Goal: Complete application form

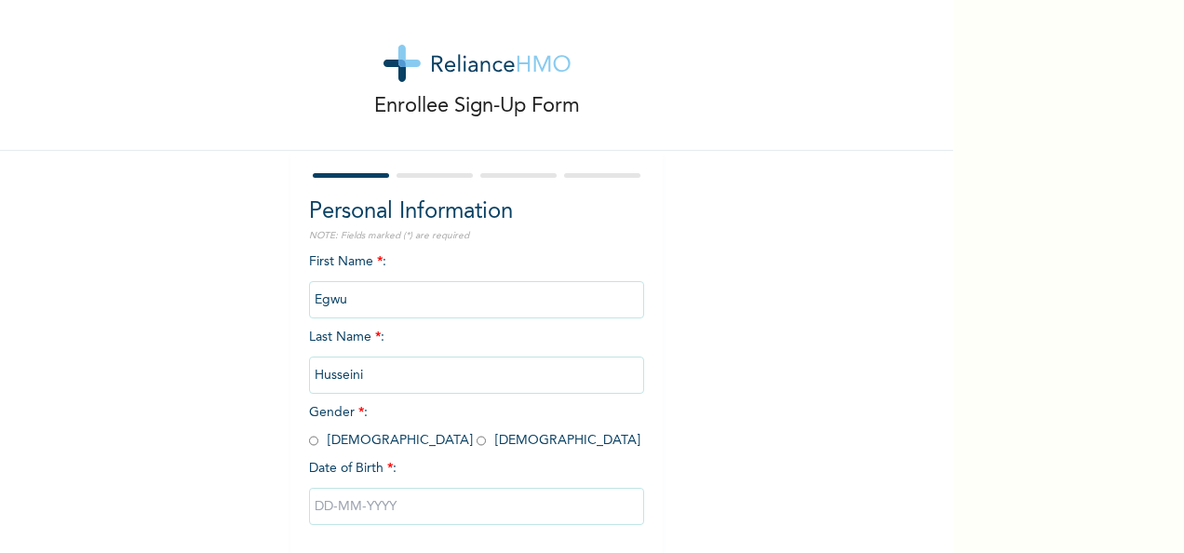
scroll to position [104, 0]
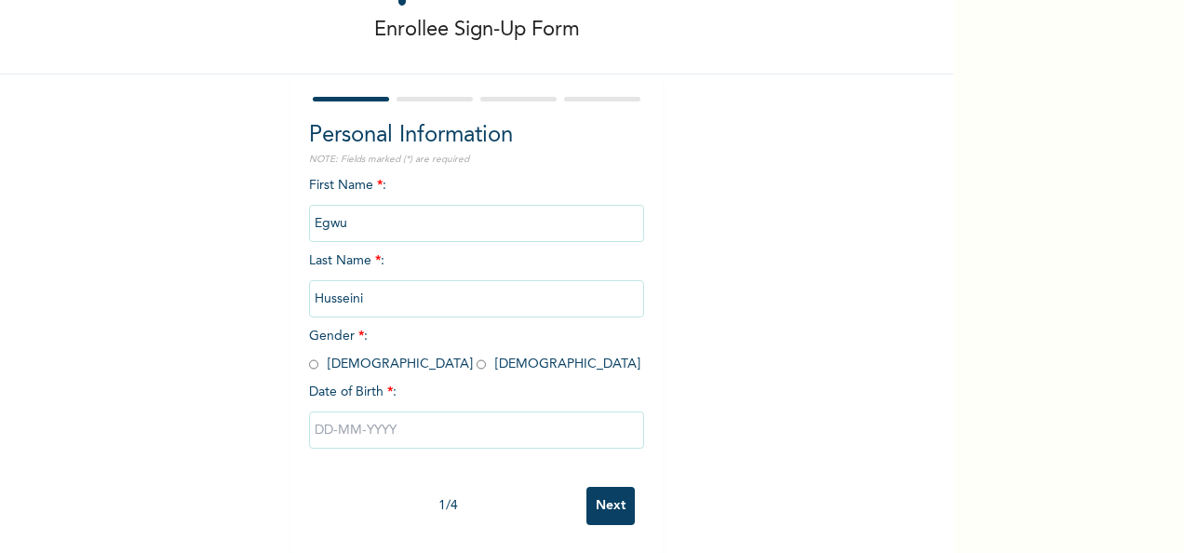
click at [309, 356] on input "radio" at bounding box center [313, 365] width 9 height 18
radio input "true"
click at [330, 418] on input "text" at bounding box center [476, 430] width 335 height 37
select select "7"
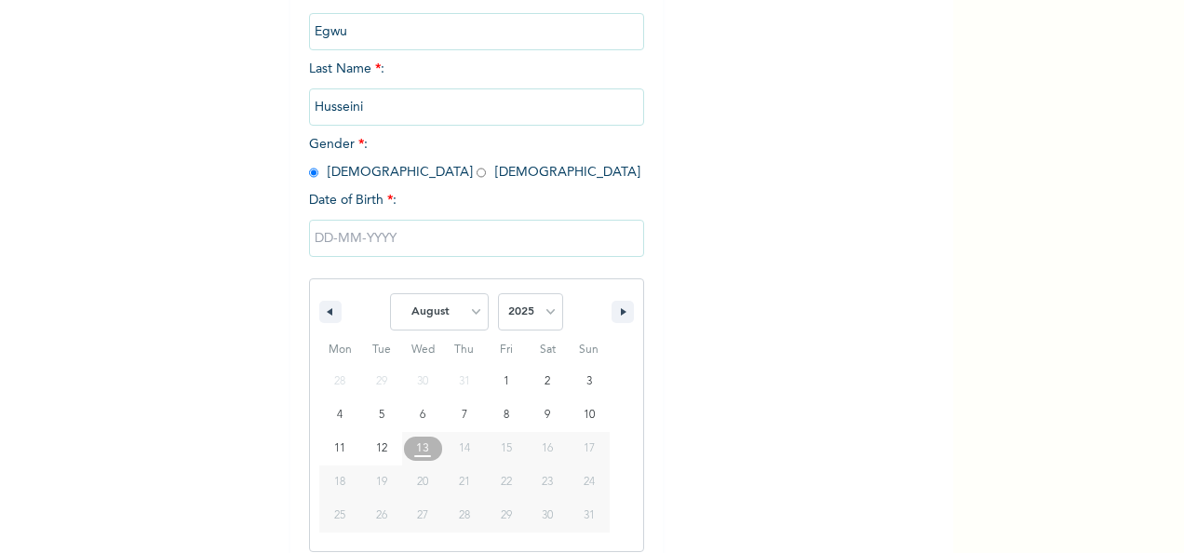
scroll to position [294, 0]
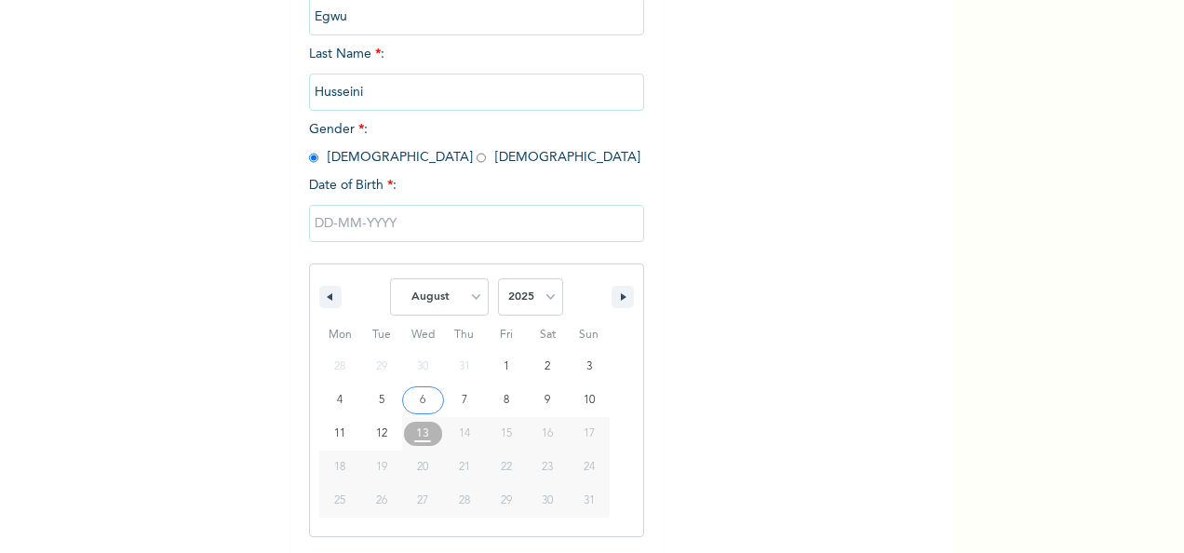
click at [322, 231] on input "text" at bounding box center [476, 223] width 335 height 37
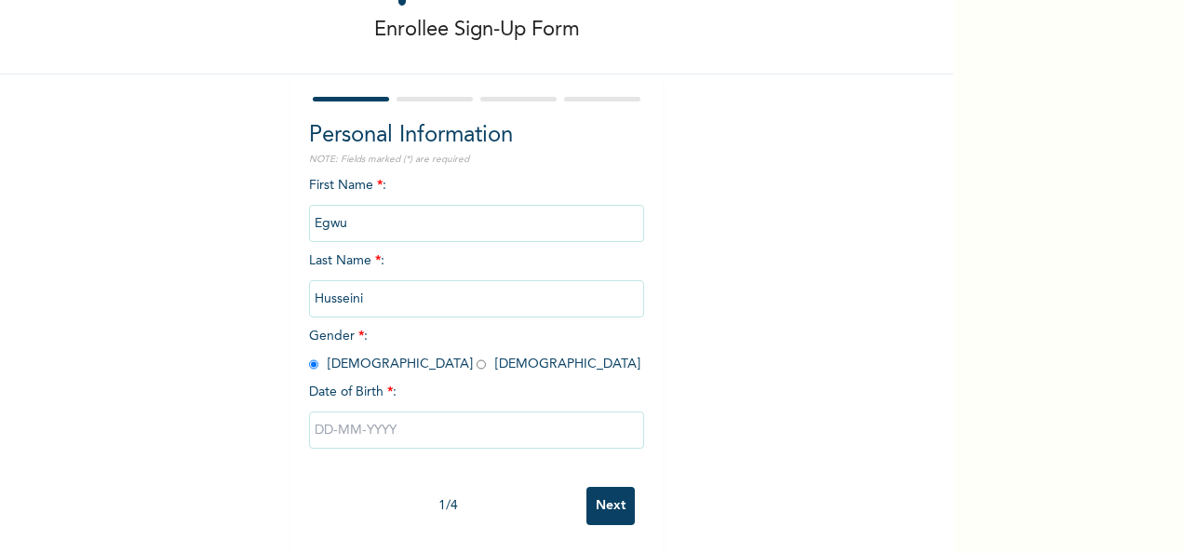
click at [371, 413] on input "text" at bounding box center [476, 430] width 335 height 37
select select "7"
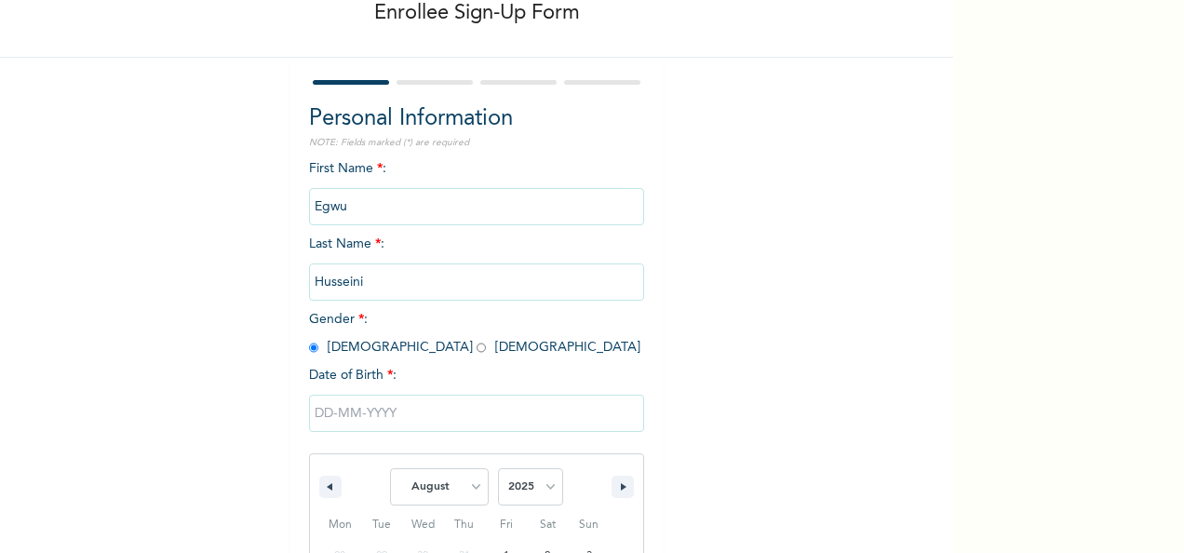
scroll to position [294, 0]
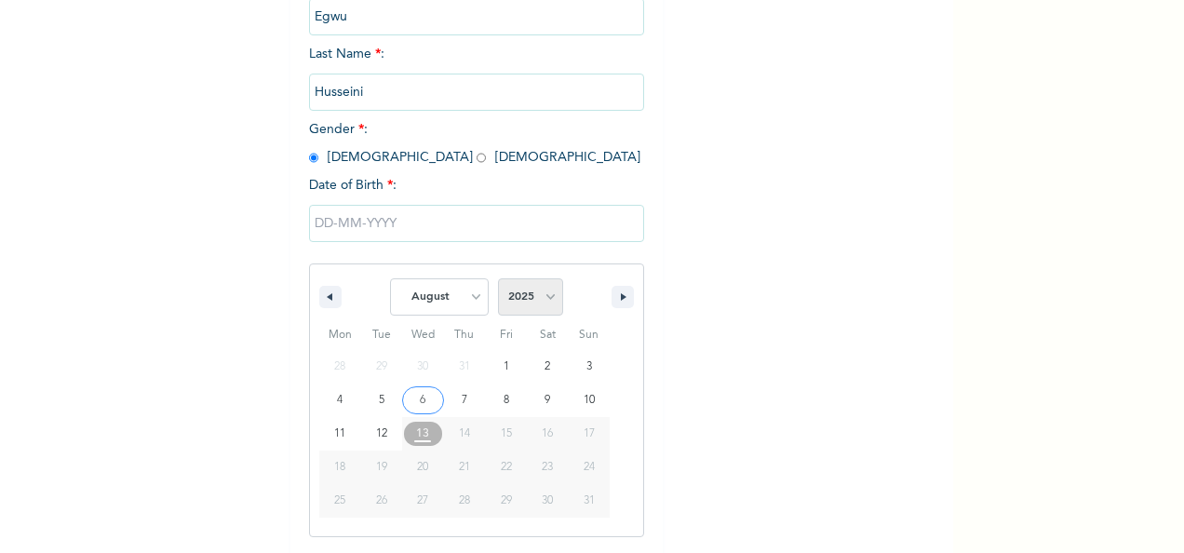
click at [546, 298] on select "2025 2024 2023 2022 2021 2020 2019 2018 2017 2016 2015 2014 2013 2012 2011 2010…" at bounding box center [530, 296] width 65 height 37
select select "1980"
click at [498, 280] on select "2025 2024 2023 2022 2021 2020 2019 2018 2017 2016 2015 2014 2013 2012 2011 2010…" at bounding box center [530, 296] width 65 height 37
click at [475, 296] on select "January February March April May June July August September October November De…" at bounding box center [439, 296] width 99 height 37
select select "9"
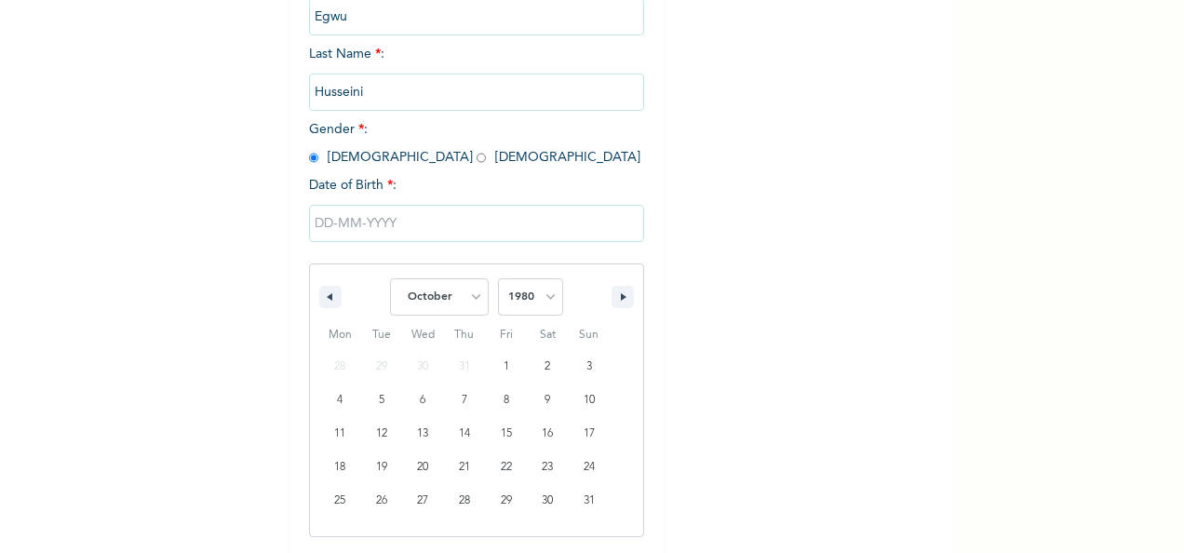
click at [390, 280] on select "January February March April May June July August September October November De…" at bounding box center [439, 296] width 99 height 37
type input "[DATE]"
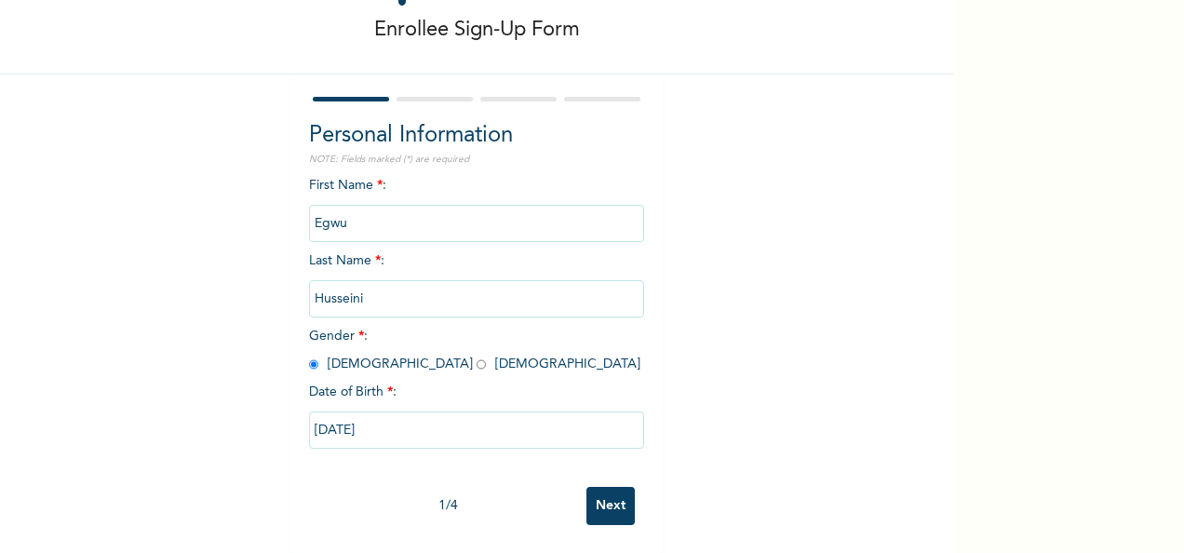
scroll to position [104, 0]
click at [604, 494] on input "Next" at bounding box center [611, 506] width 48 height 38
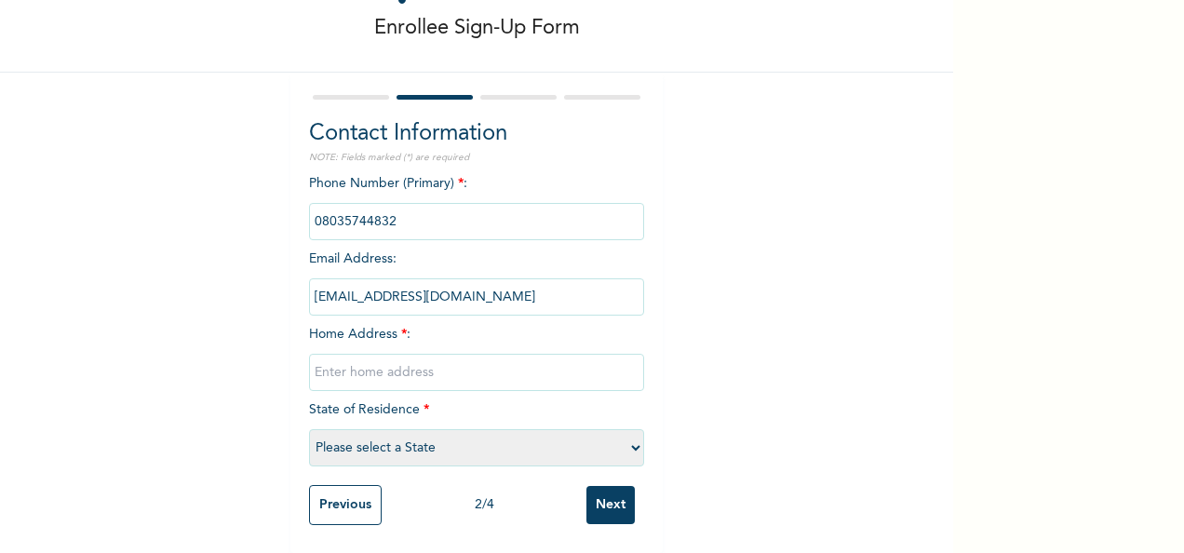
click at [411, 362] on input "text" at bounding box center [476, 372] width 335 height 37
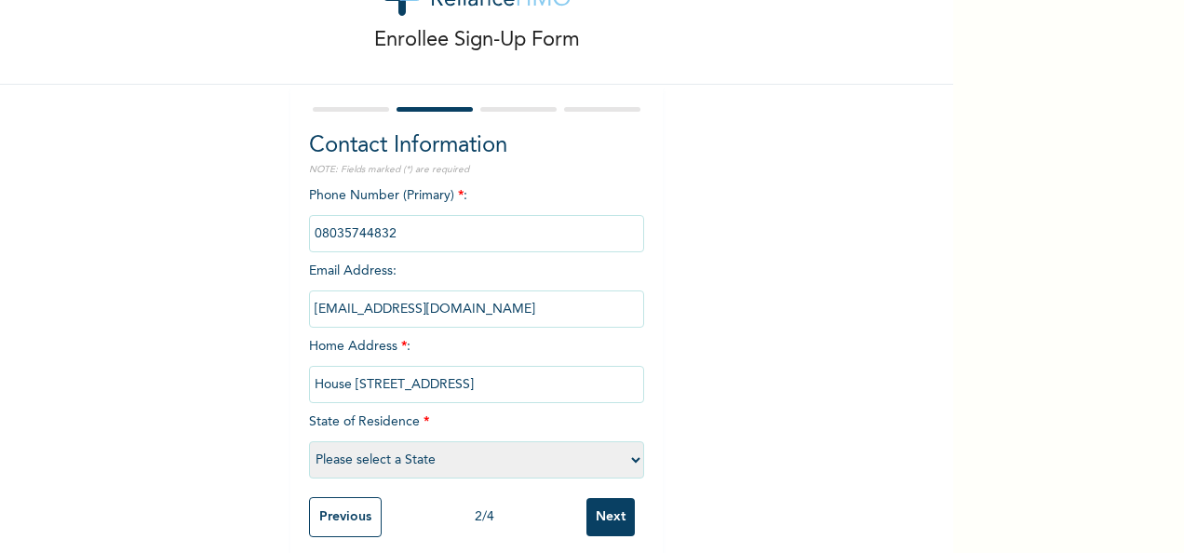
scroll to position [106, 0]
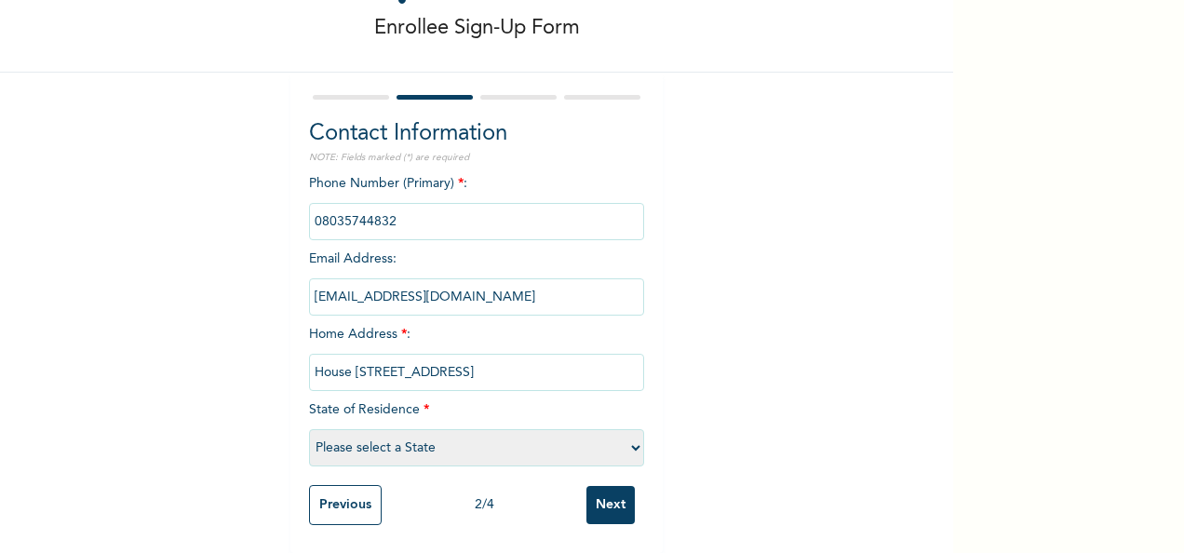
type input "House [STREET_ADDRESS]"
click at [628, 433] on select "Please select a State [PERSON_NAME] (FCT) [PERSON_NAME] Ibom [GEOGRAPHIC_DATA] …" at bounding box center [476, 447] width 335 height 37
select select "28"
click at [309, 429] on select "Please select a State [PERSON_NAME] (FCT) [PERSON_NAME] Ibom [GEOGRAPHIC_DATA] …" at bounding box center [476, 447] width 335 height 37
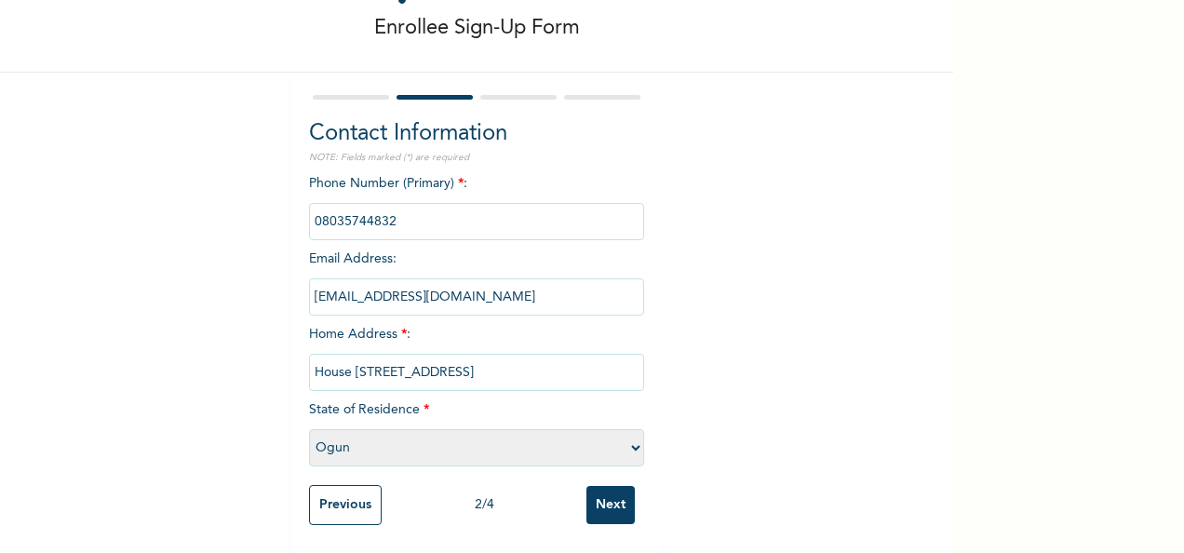
click at [602, 497] on input "Next" at bounding box center [611, 505] width 48 height 38
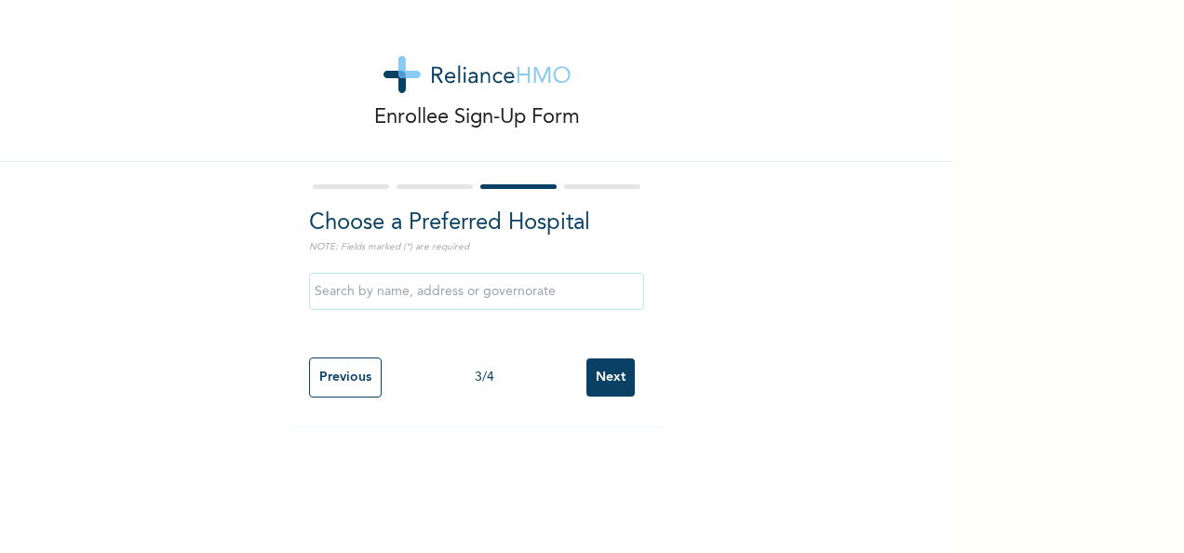
click at [461, 300] on input "text" at bounding box center [476, 291] width 335 height 37
type input "Lagoon"
click at [341, 385] on input "Previous" at bounding box center [345, 378] width 73 height 40
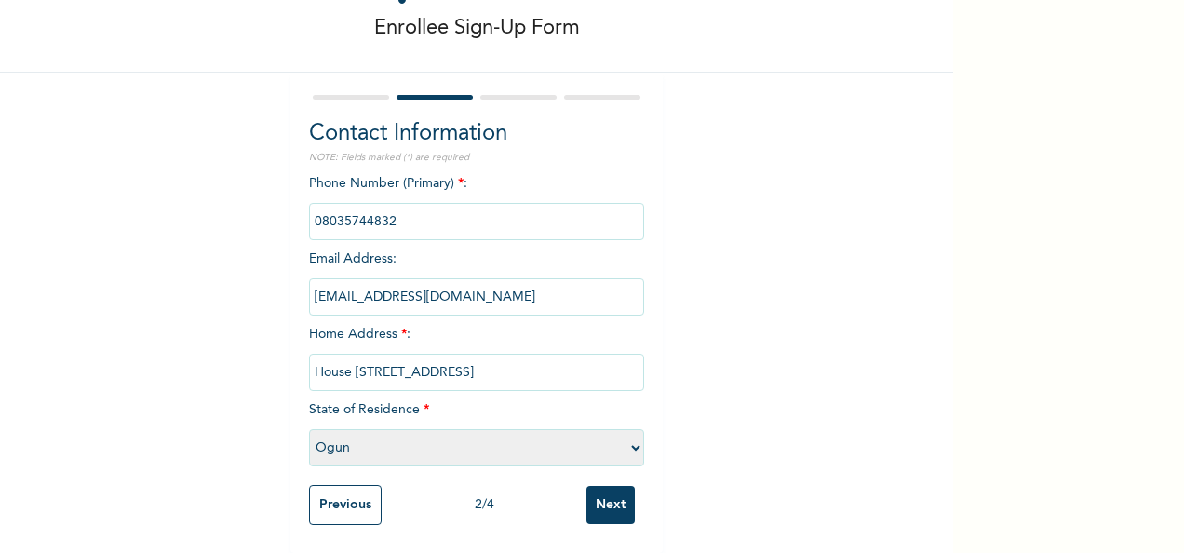
scroll to position [106, 0]
click at [625, 434] on select "Please select a State [PERSON_NAME] (FCT) [PERSON_NAME] Ibom [GEOGRAPHIC_DATA] …" at bounding box center [476, 447] width 335 height 37
select select "25"
click at [309, 429] on select "Please select a State [PERSON_NAME] (FCT) [PERSON_NAME] Ibom [GEOGRAPHIC_DATA] …" at bounding box center [476, 447] width 335 height 37
click at [607, 492] on input "Next" at bounding box center [611, 505] width 48 height 38
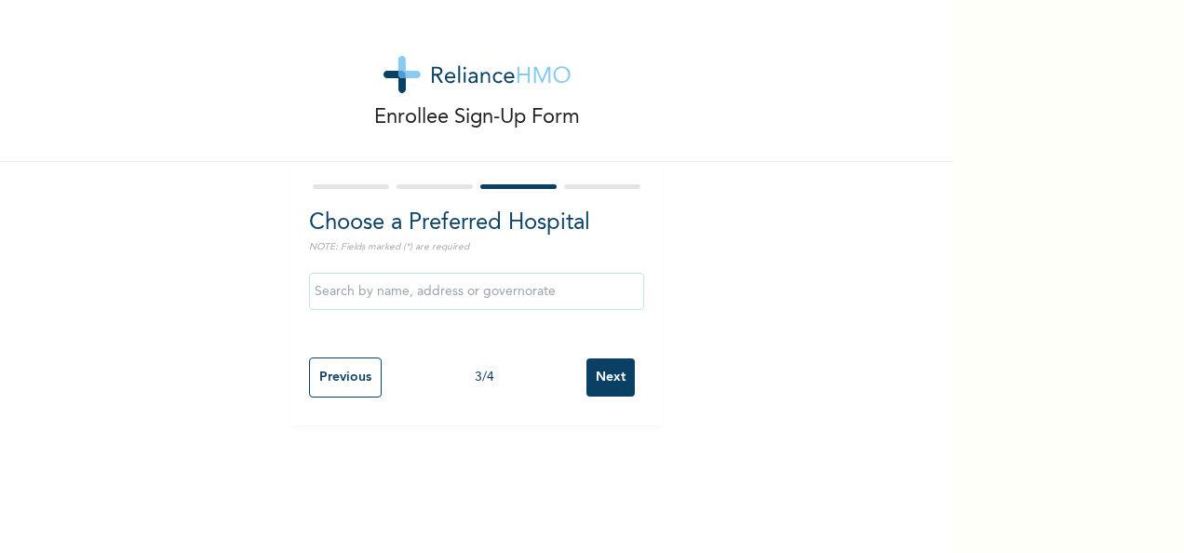
scroll to position [0, 0]
click at [415, 300] on input "text" at bounding box center [476, 291] width 335 height 37
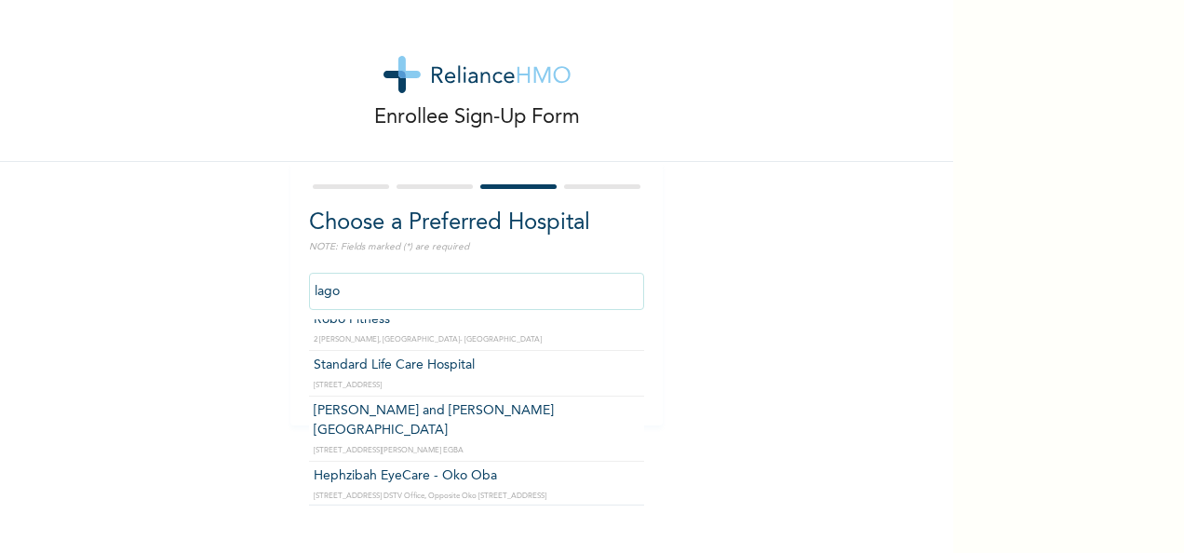
scroll to position [6797, 0]
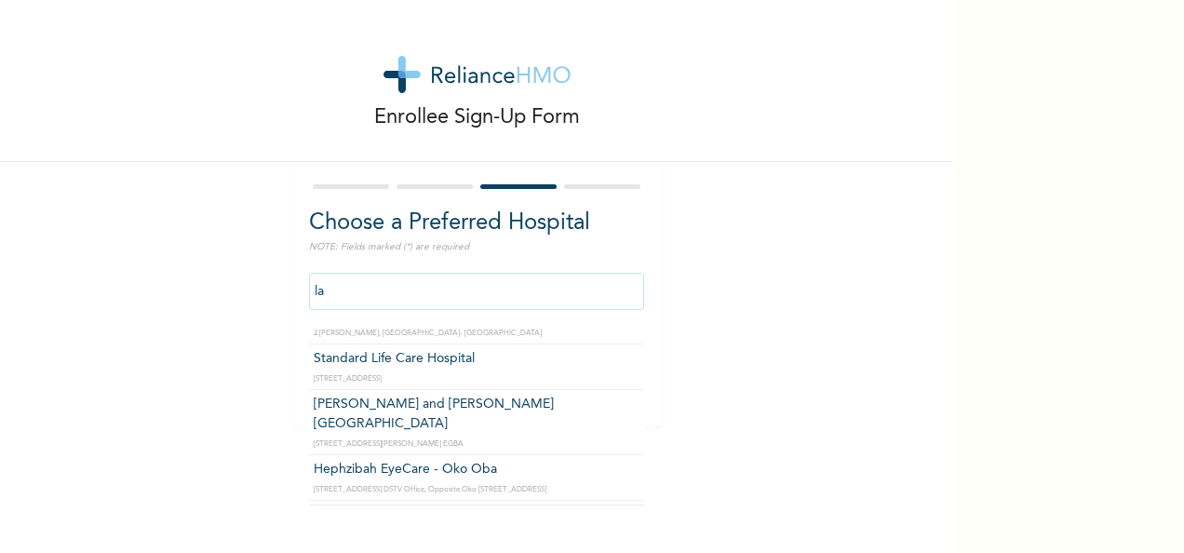
type input "l"
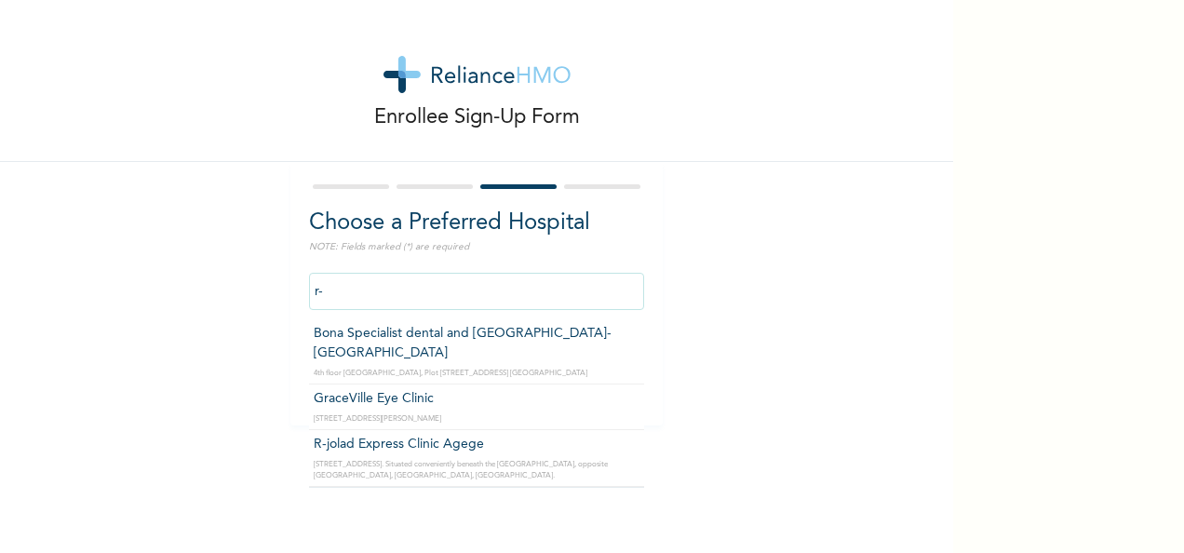
scroll to position [0, 0]
type input "r"
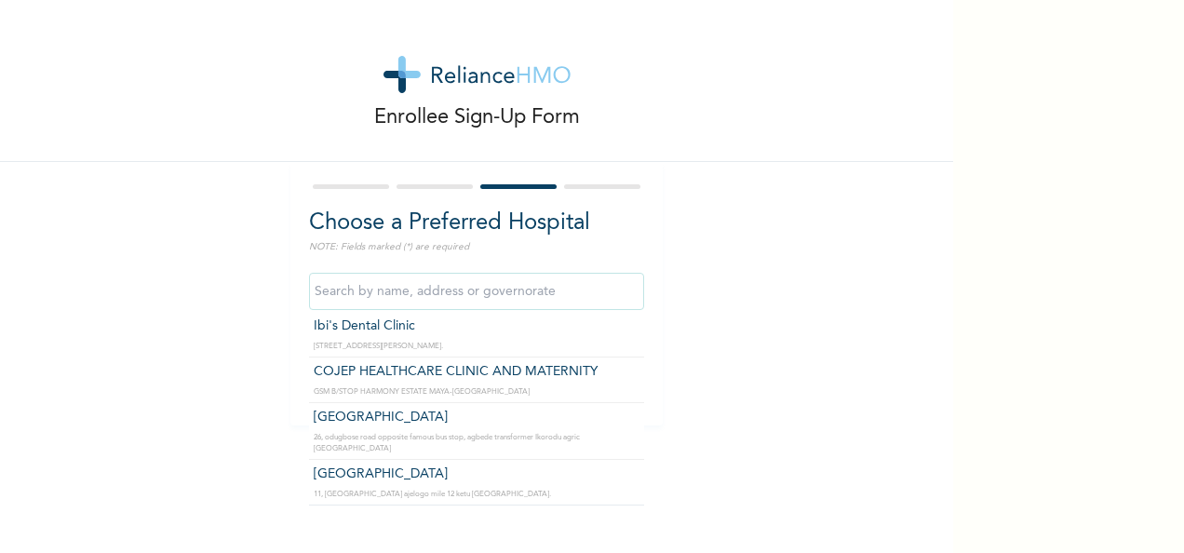
scroll to position [24966, 0]
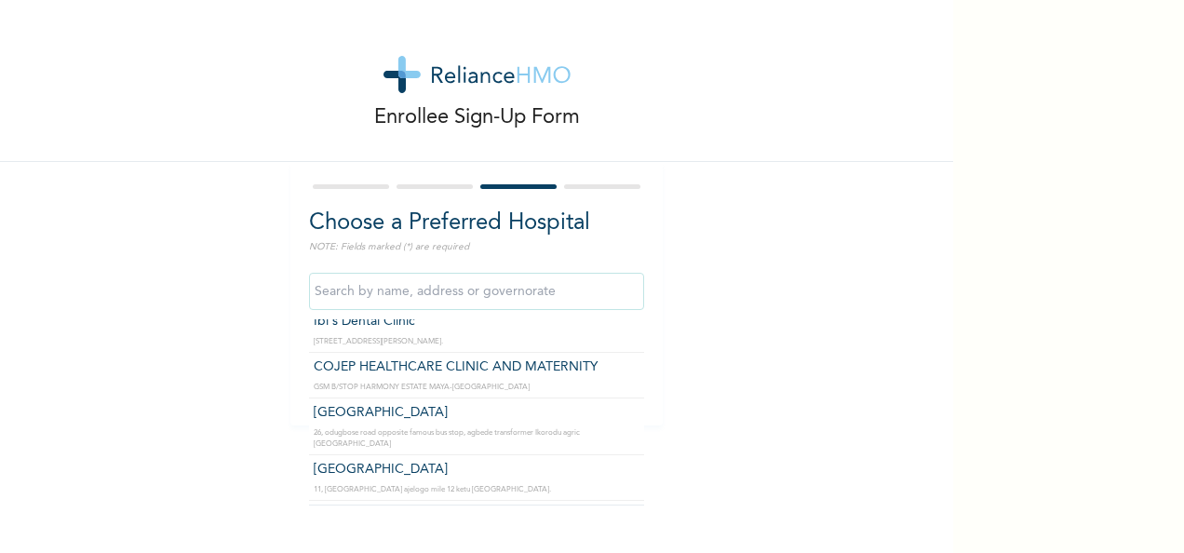
click at [1022, 205] on div "Enrollee Sign-Up Form Choose a Preferred Hospital NOTE: Fields marked (*) are r…" at bounding box center [592, 276] width 1184 height 553
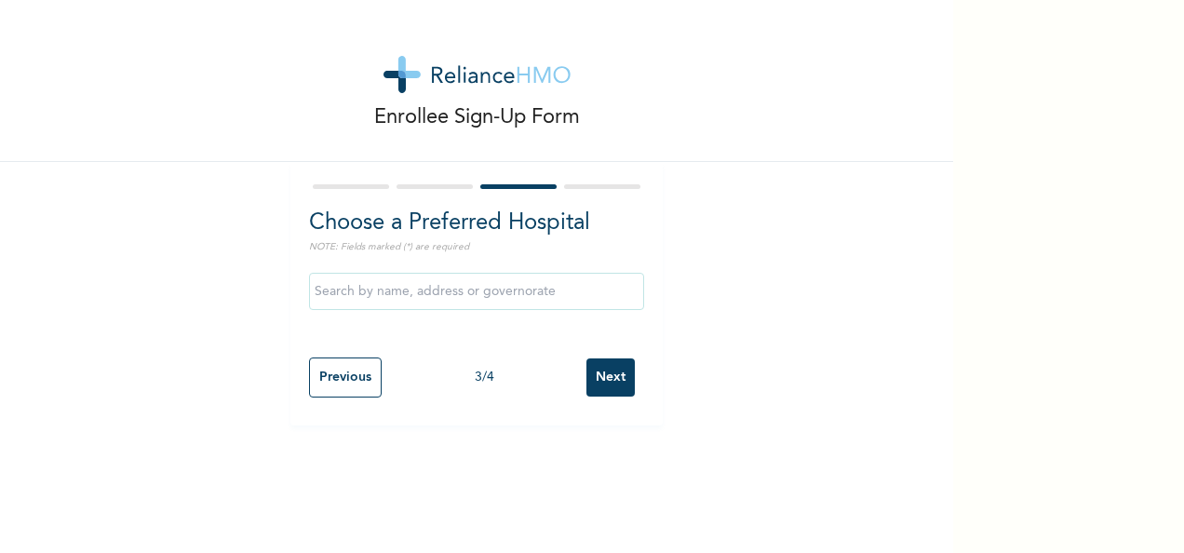
click at [345, 375] on input "Previous" at bounding box center [345, 378] width 73 height 40
select select "25"
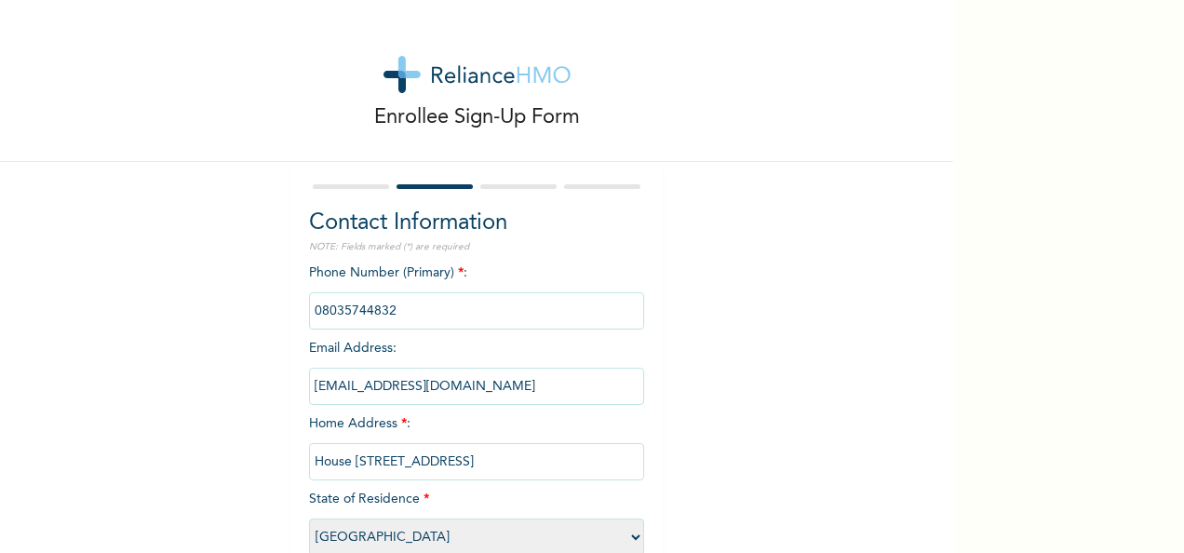
click at [615, 462] on input "House [STREET_ADDRESS]" at bounding box center [476, 461] width 335 height 37
type input "House [STREET_ADDRESS],"
click at [859, 348] on div "Enrollee Sign-Up Form Contact Information NOTE: Fields marked (*) are required …" at bounding box center [476, 321] width 953 height 642
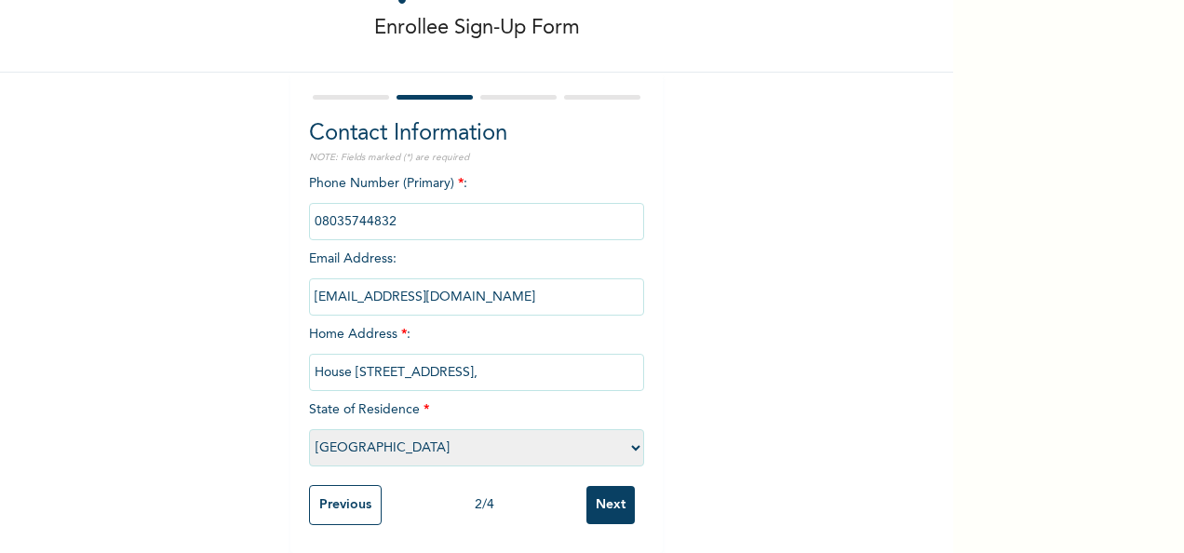
scroll to position [106, 0]
click at [602, 488] on input "Next" at bounding box center [611, 505] width 48 height 38
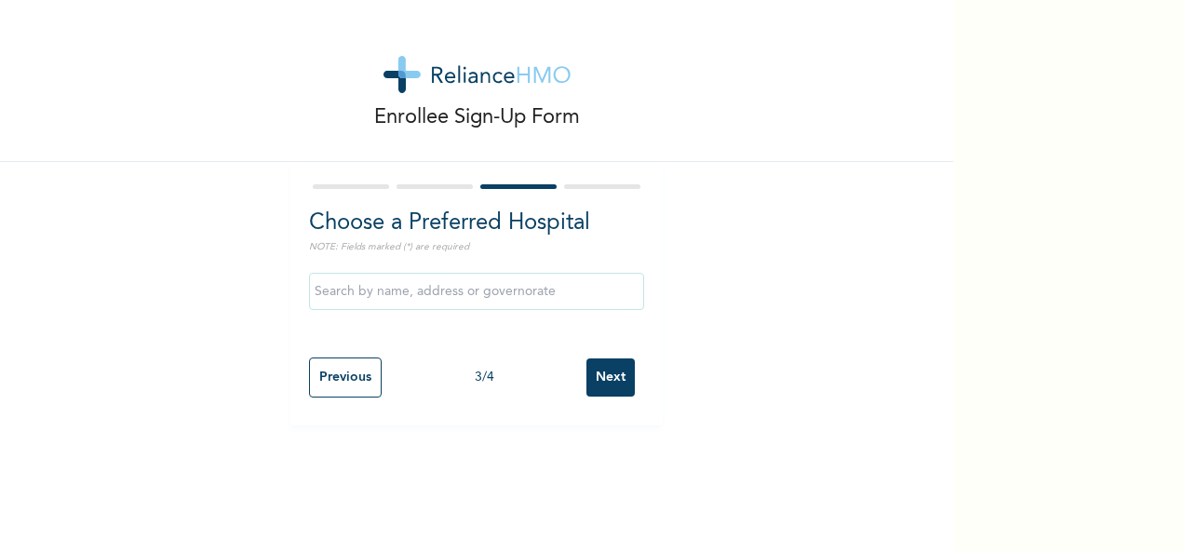
scroll to position [0, 0]
